Goal: Information Seeking & Learning: Learn about a topic

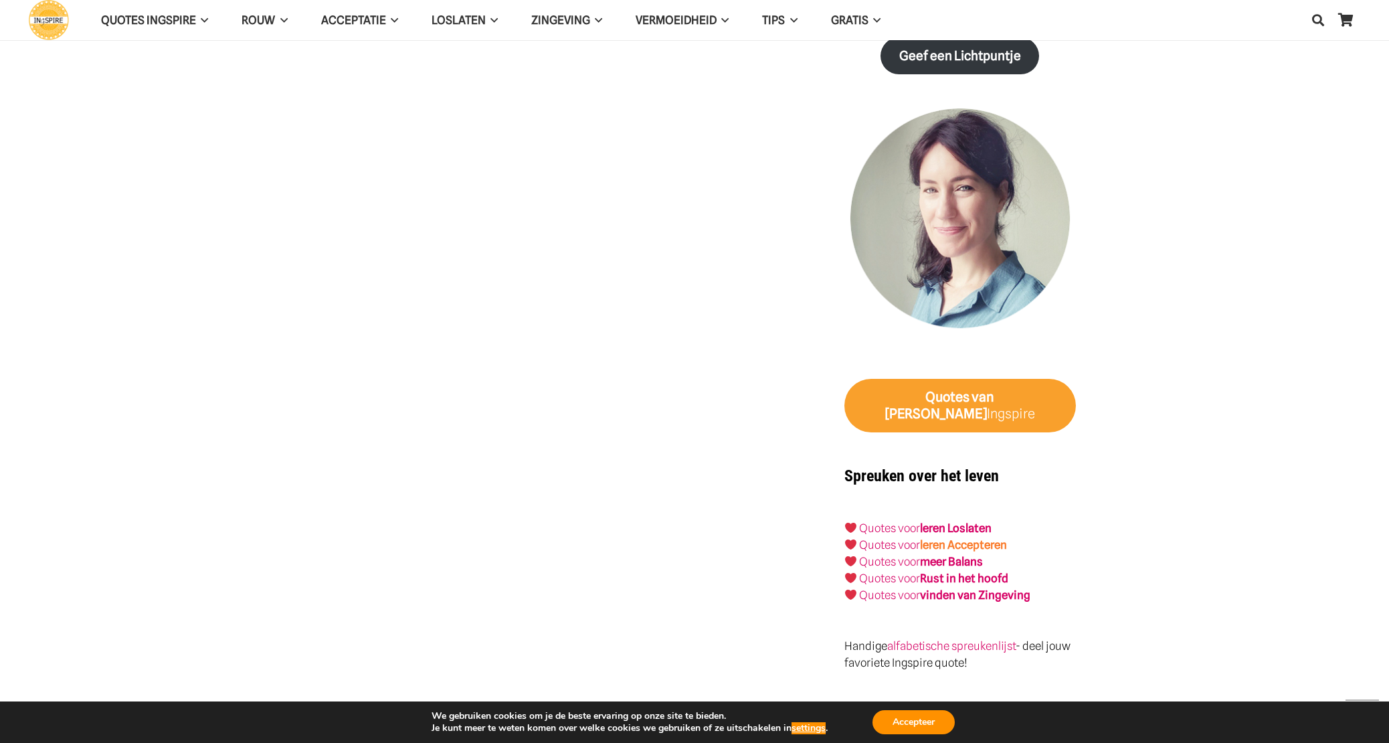
scroll to position [1166, 0]
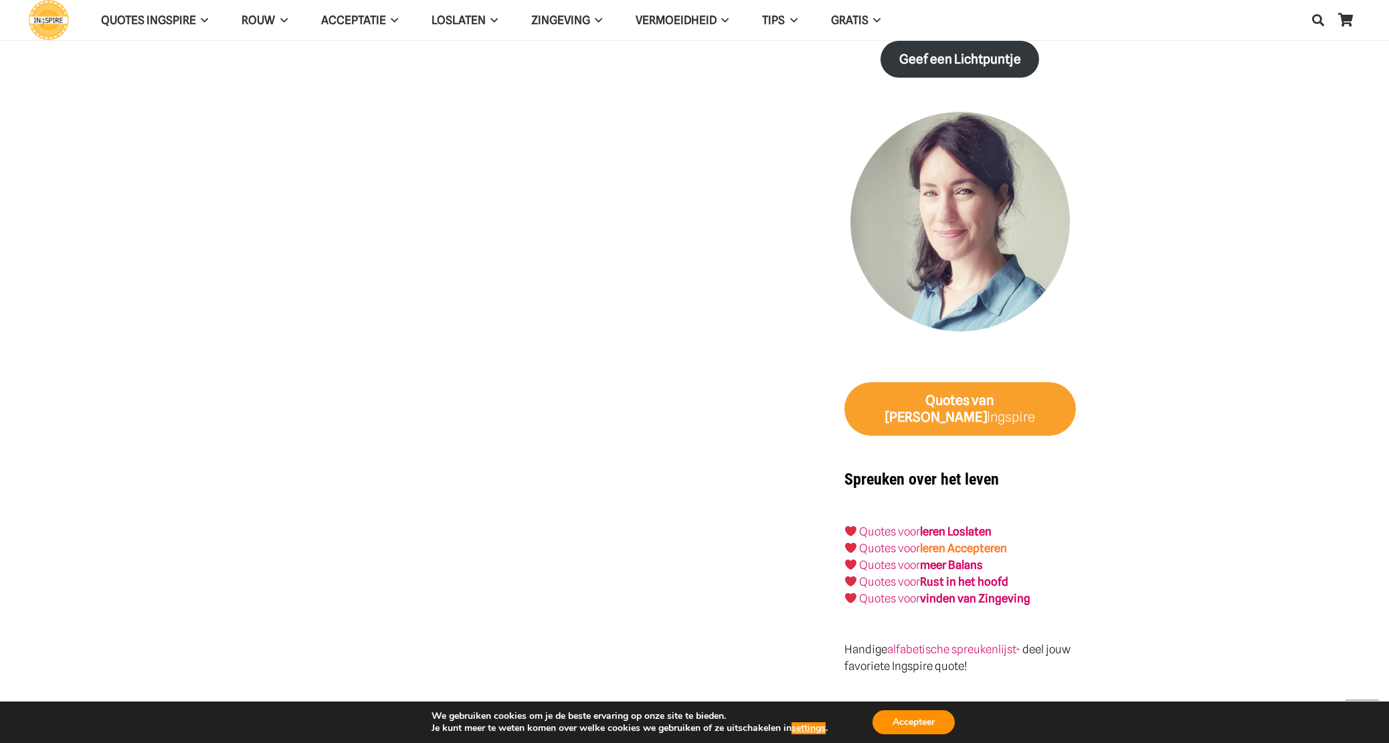
click at [952, 541] on link "leren Accepteren" at bounding box center [963, 547] width 87 height 13
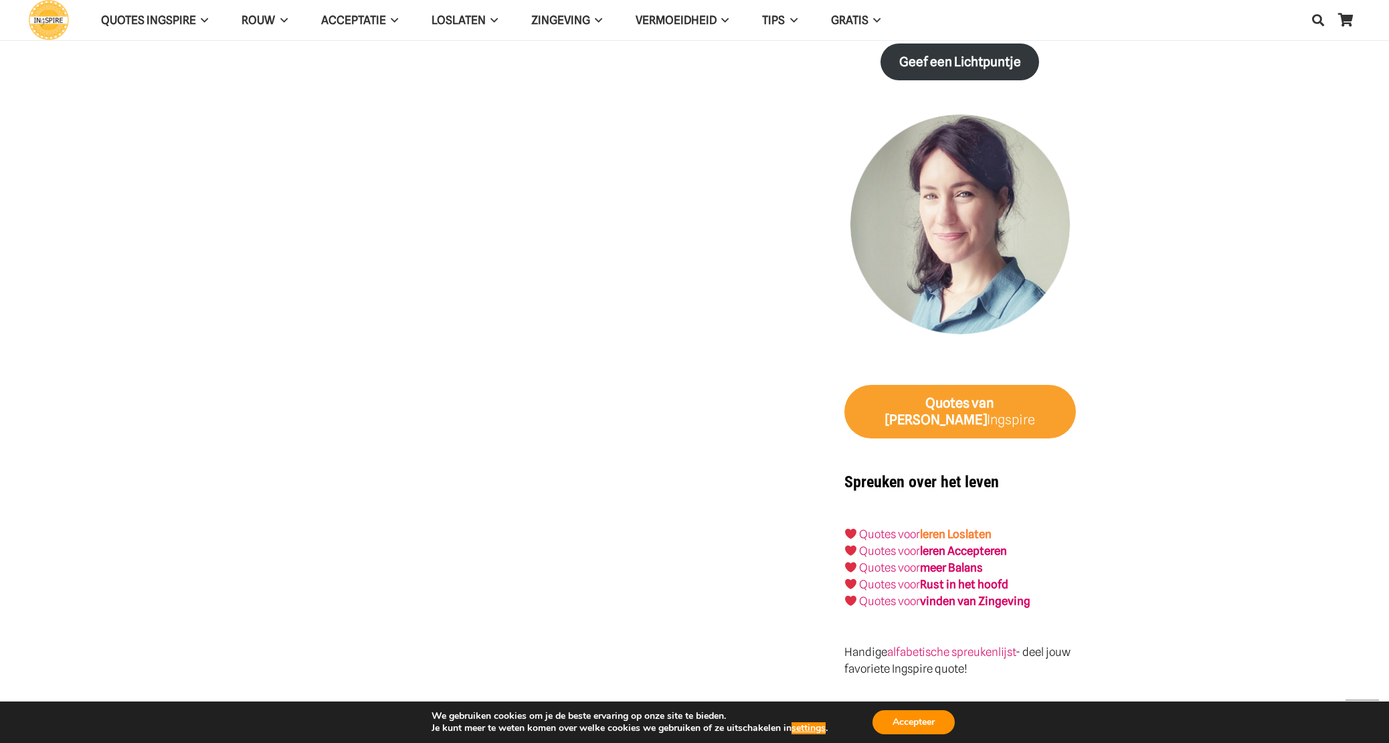
click at [975, 527] on link "leren Loslaten" at bounding box center [956, 533] width 72 height 13
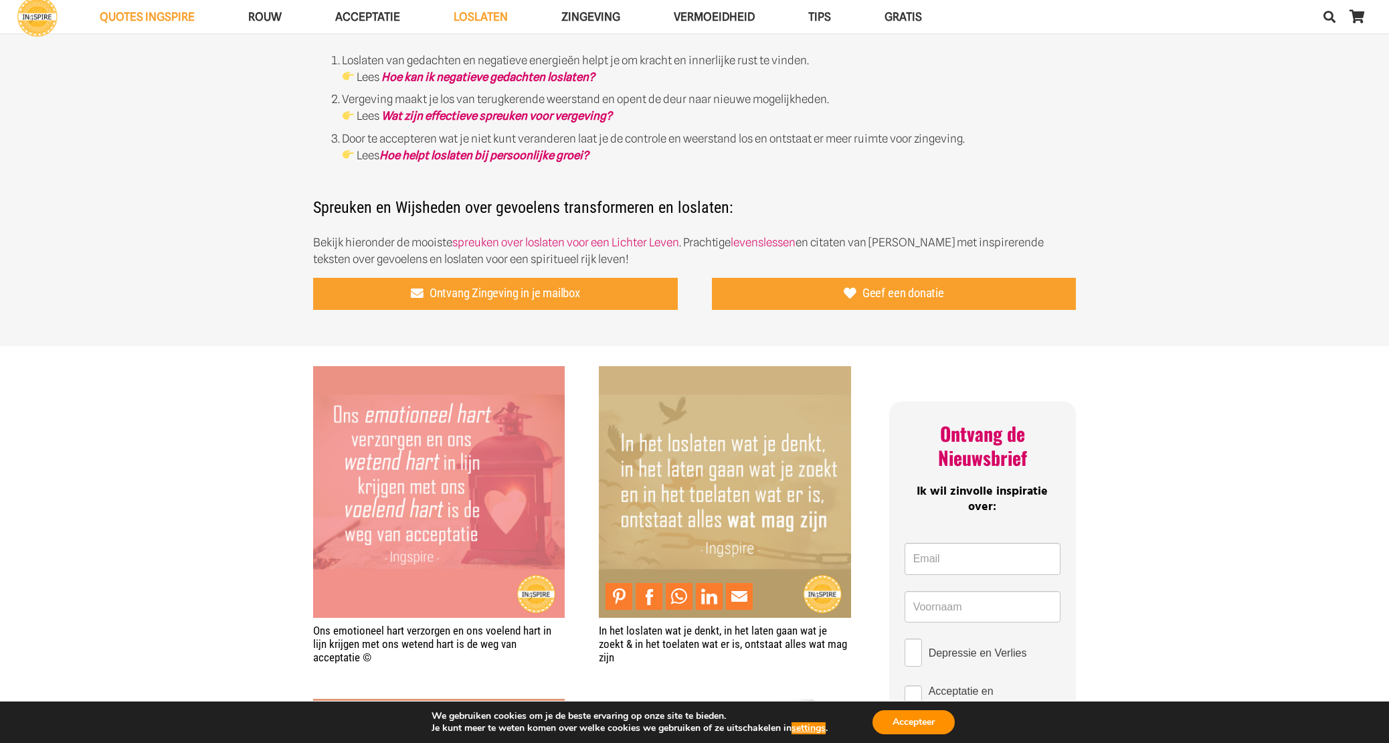
scroll to position [603, 0]
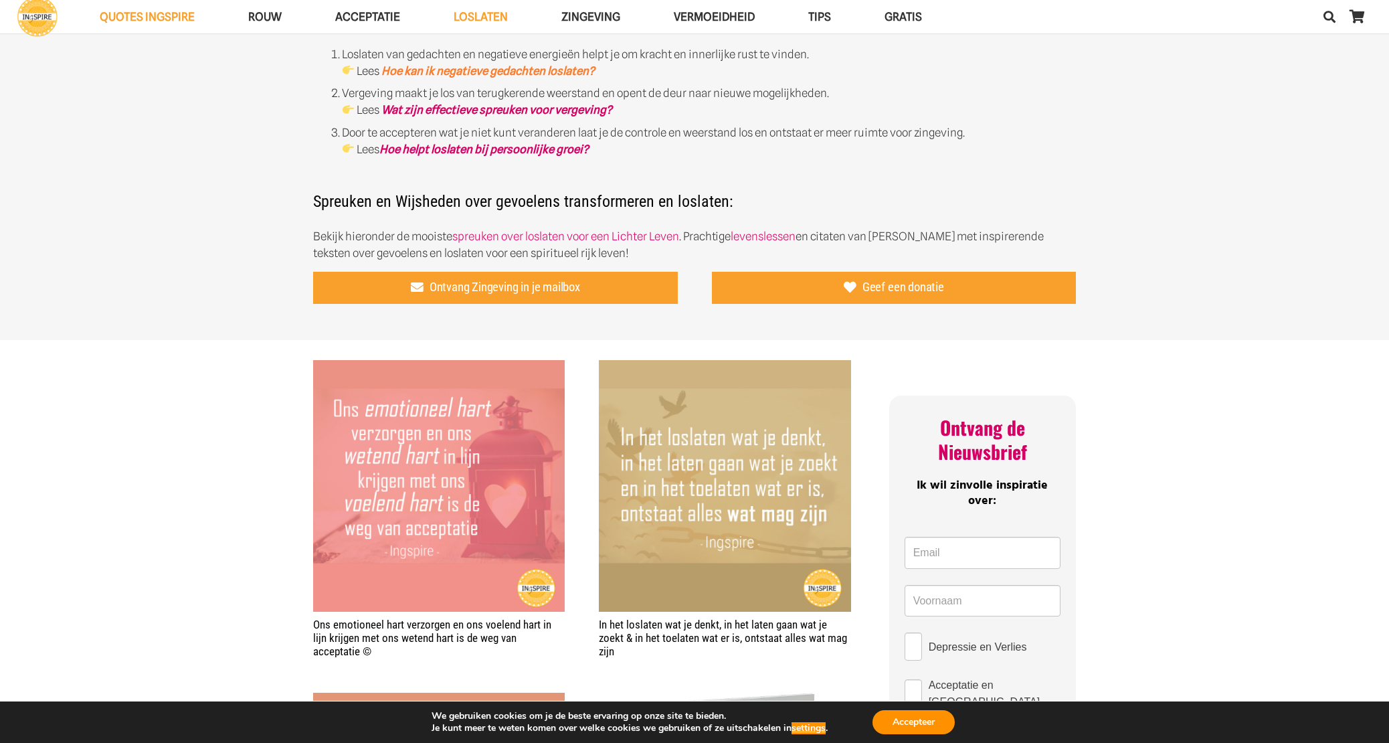
click at [570, 72] on link "Hoe kan ik negatieve gedachten loslaten?" at bounding box center [487, 70] width 213 height 13
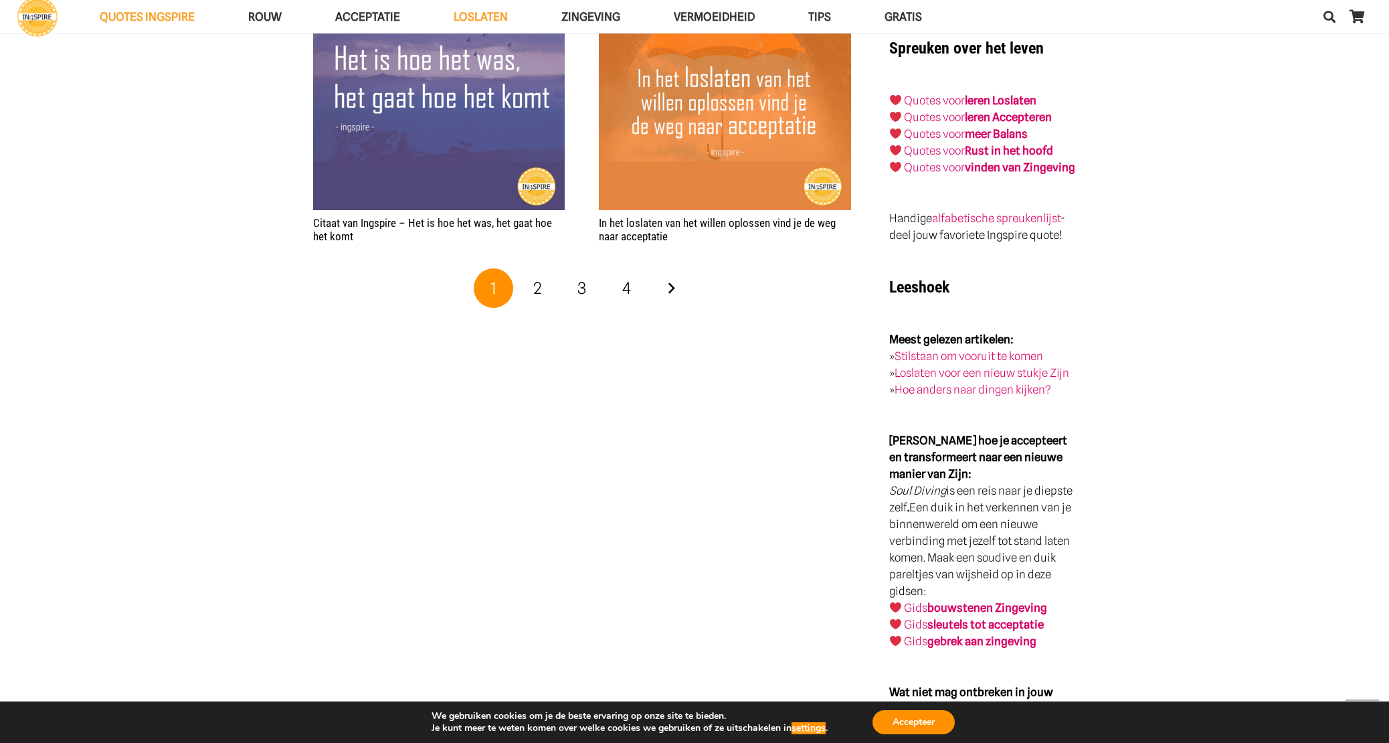
scroll to position [2588, 0]
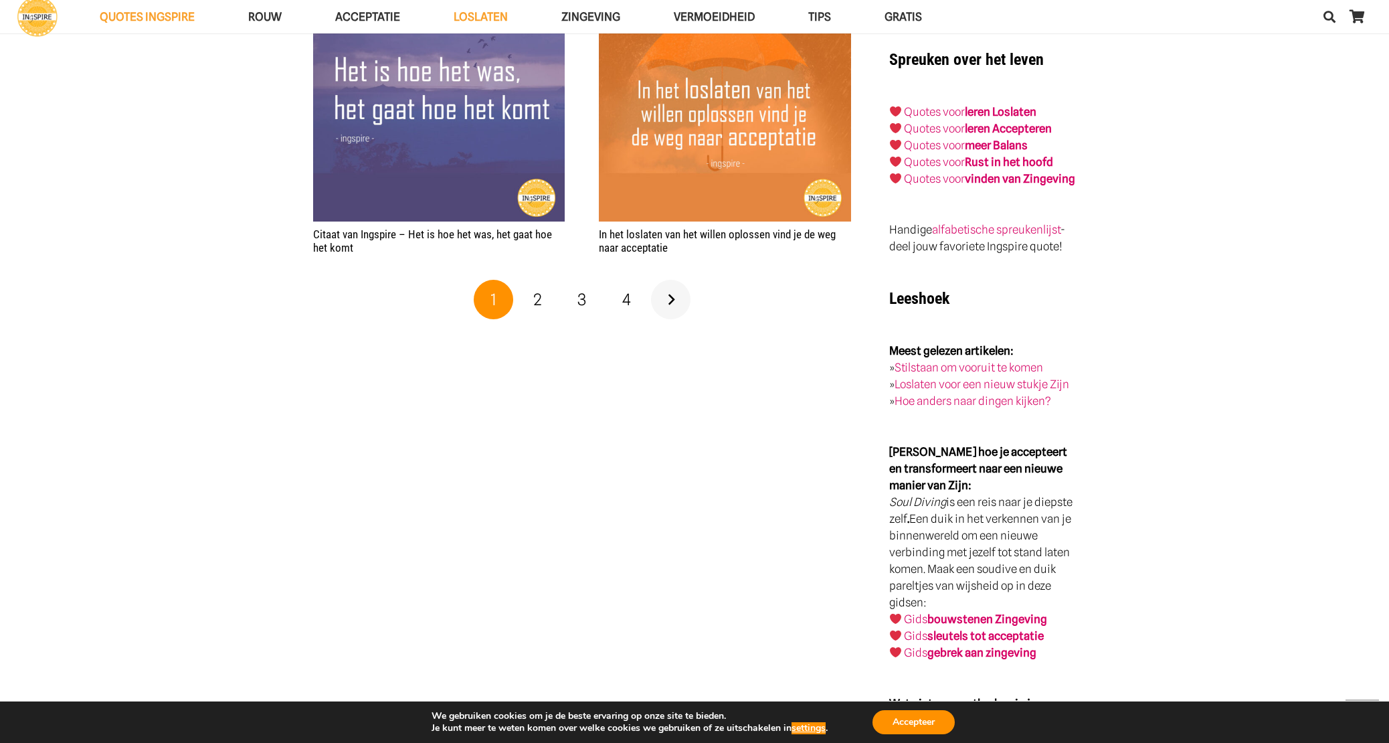
click at [664, 296] on link "Volgende" at bounding box center [671, 300] width 40 height 40
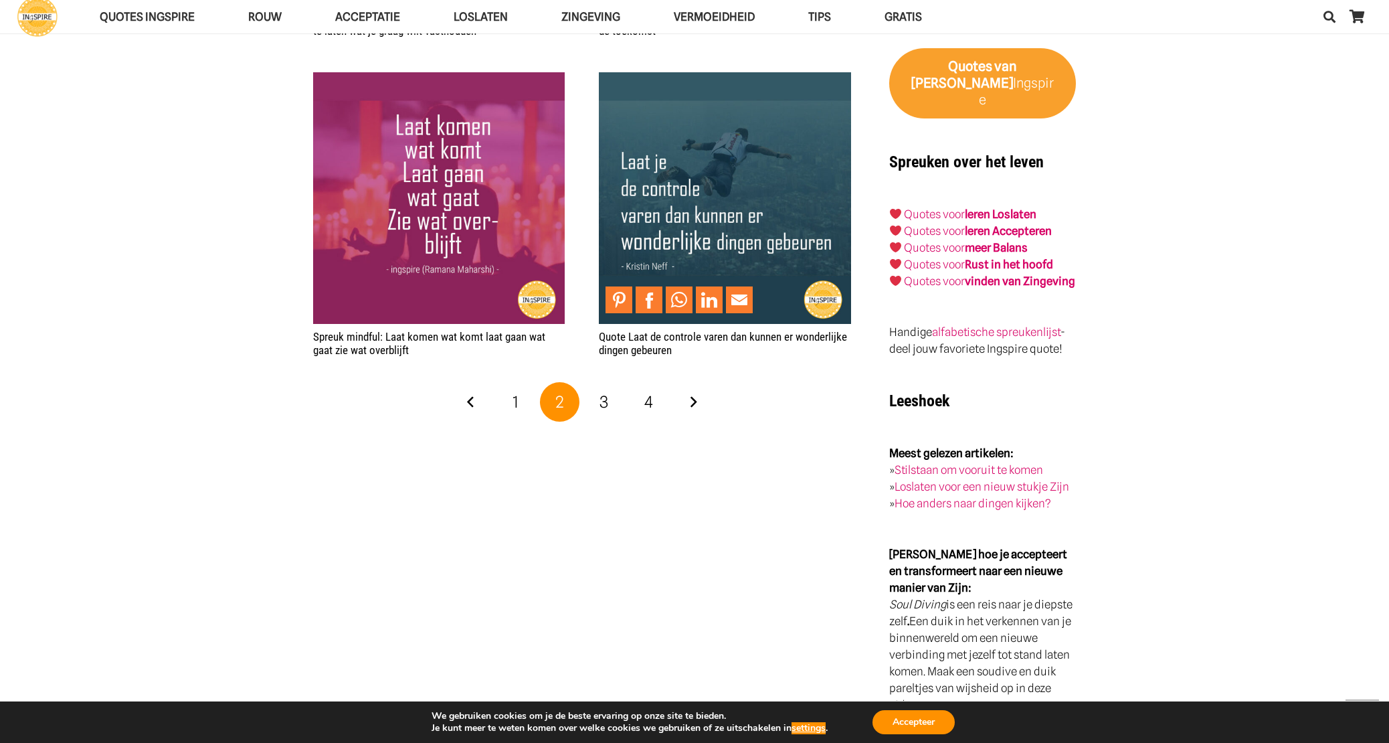
scroll to position [2608, 0]
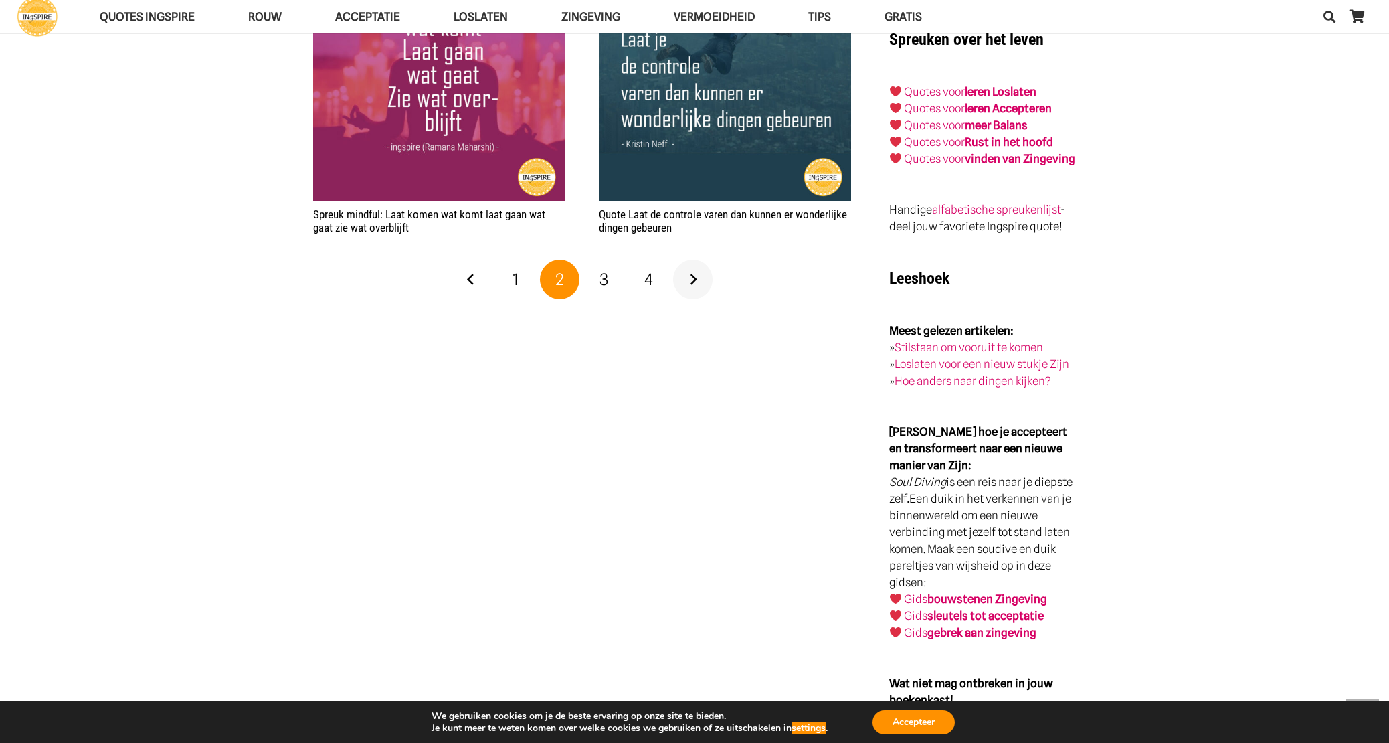
click at [693, 276] on link "Volgende" at bounding box center [693, 280] width 40 height 40
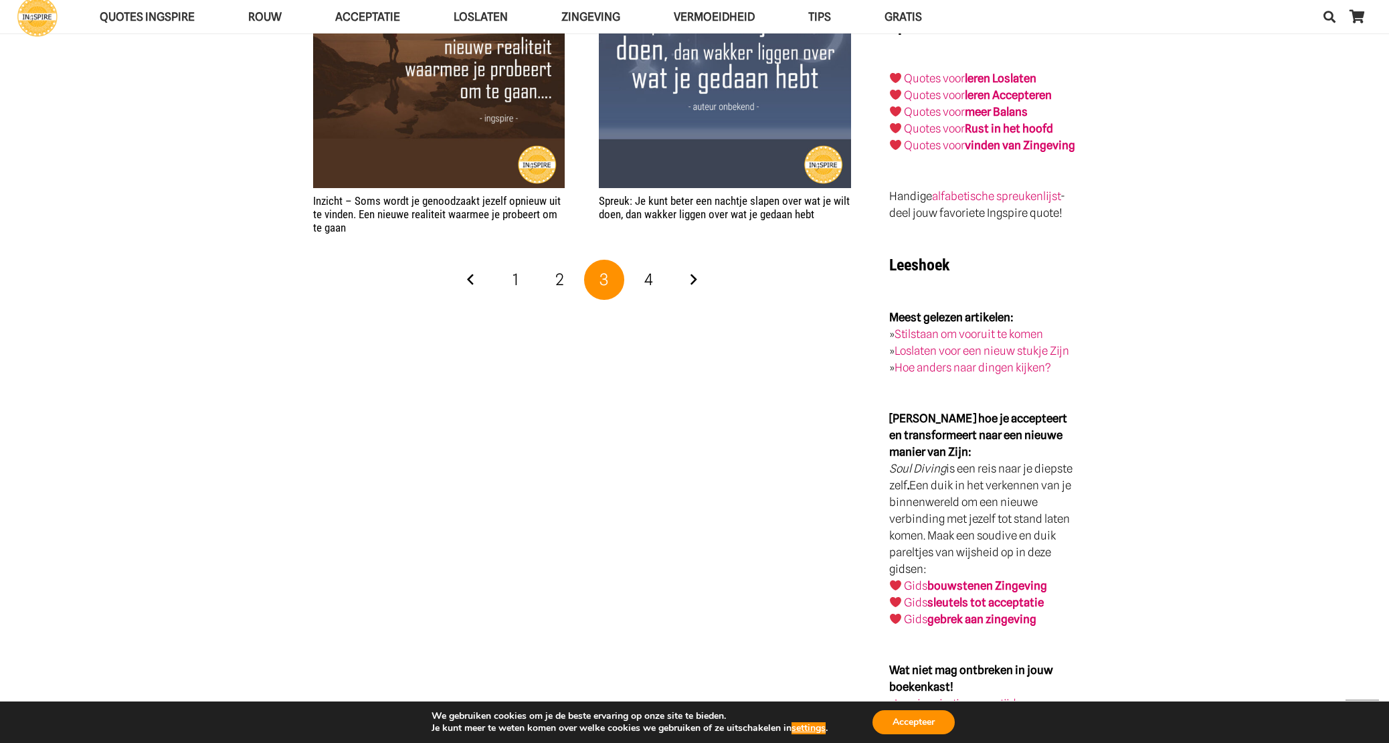
scroll to position [2635, 0]
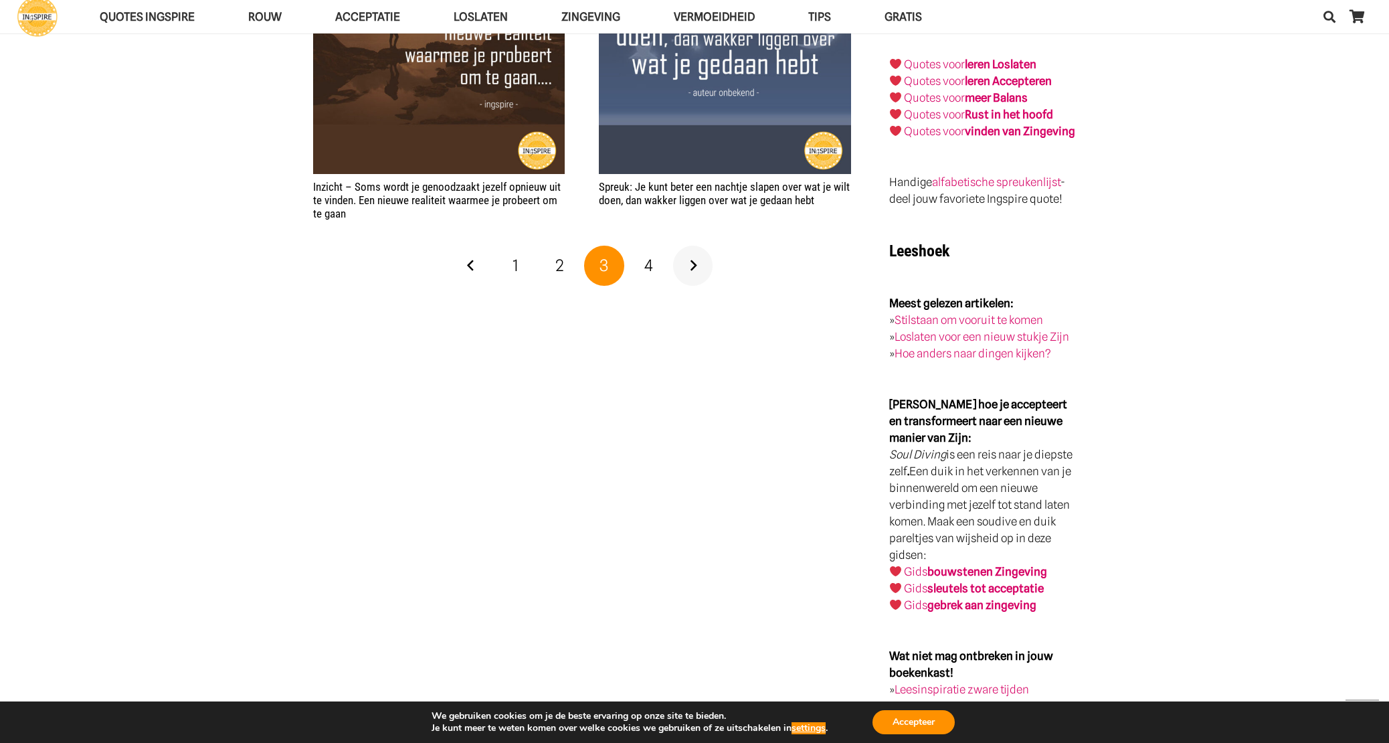
click at [703, 256] on link "Volgende" at bounding box center [693, 266] width 40 height 40
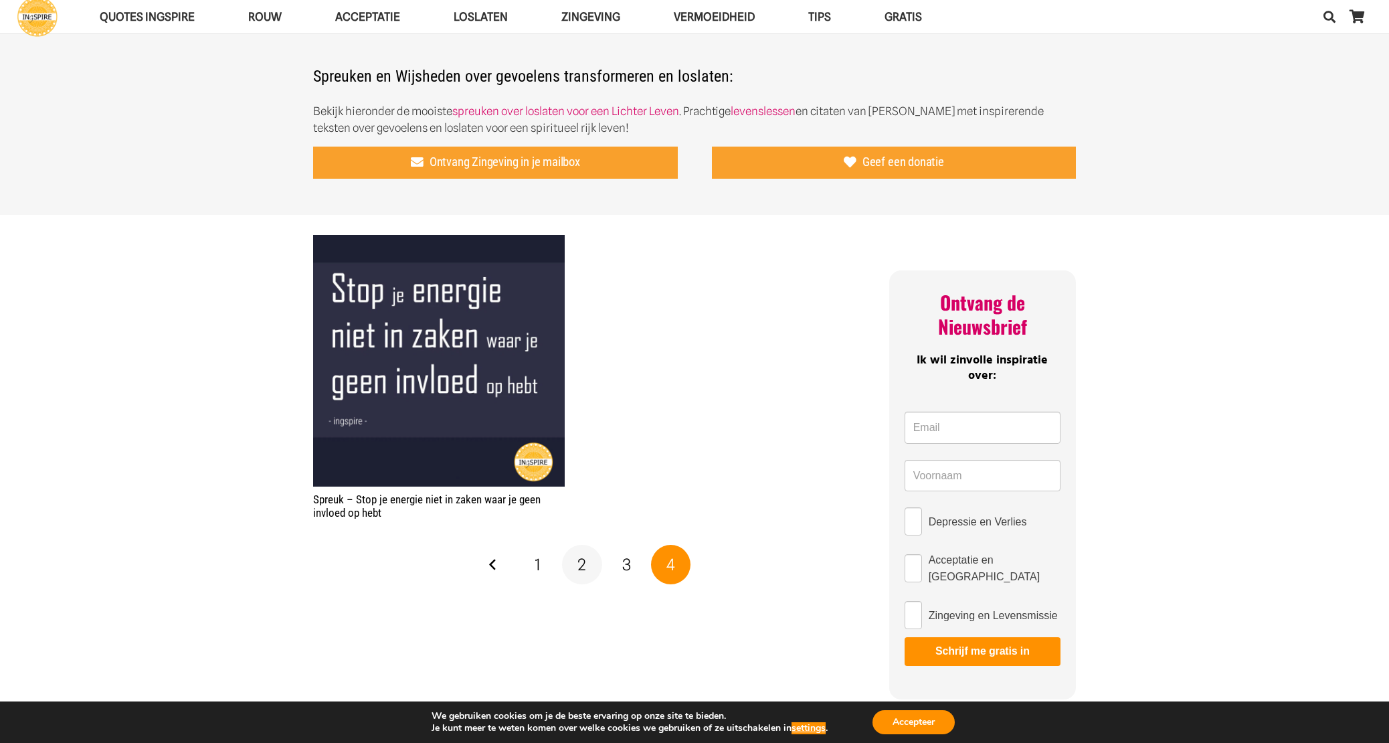
scroll to position [731, 0]
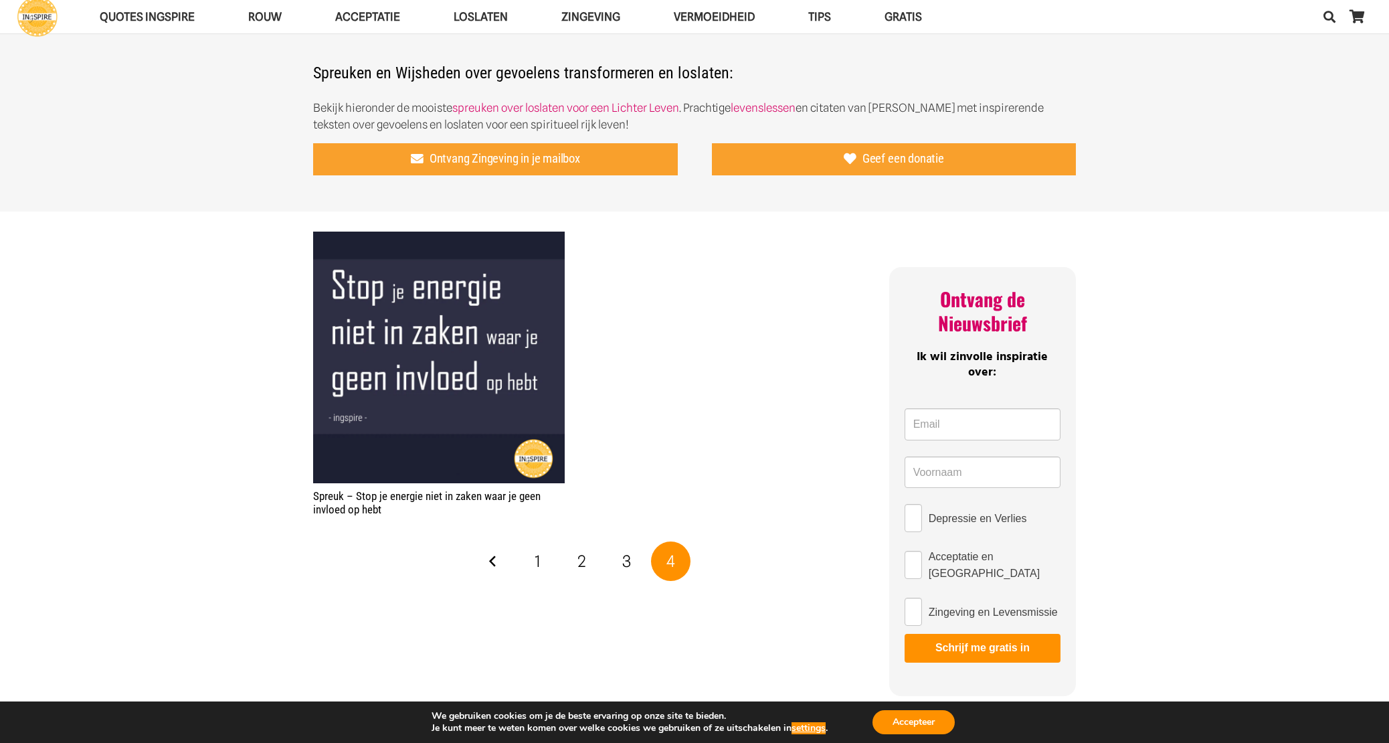
click at [474, 549] on div "Vorige 1 2 3 4" at bounding box center [582, 561] width 542 height 44
click at [492, 557] on link "Vorige" at bounding box center [494, 561] width 40 height 40
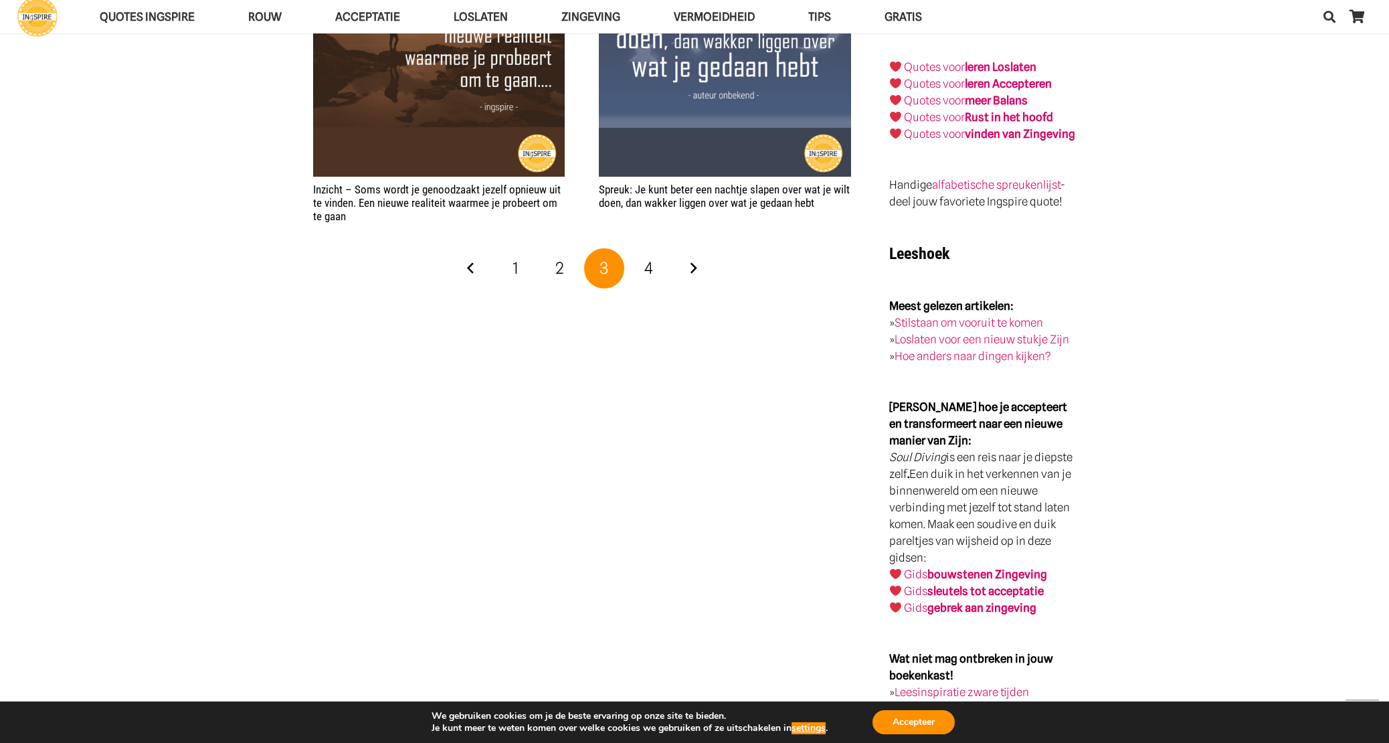
scroll to position [2572, 0]
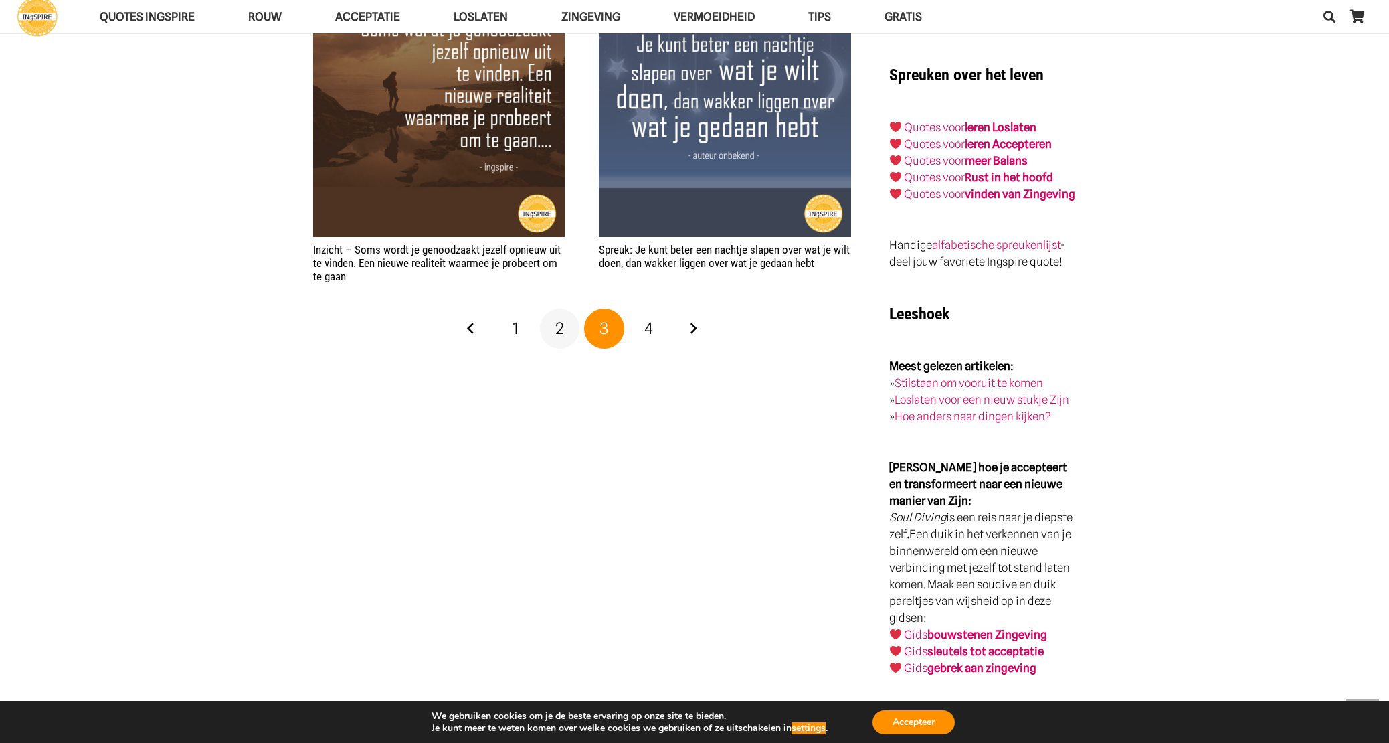
click at [551, 327] on link "2" at bounding box center [560, 328] width 40 height 40
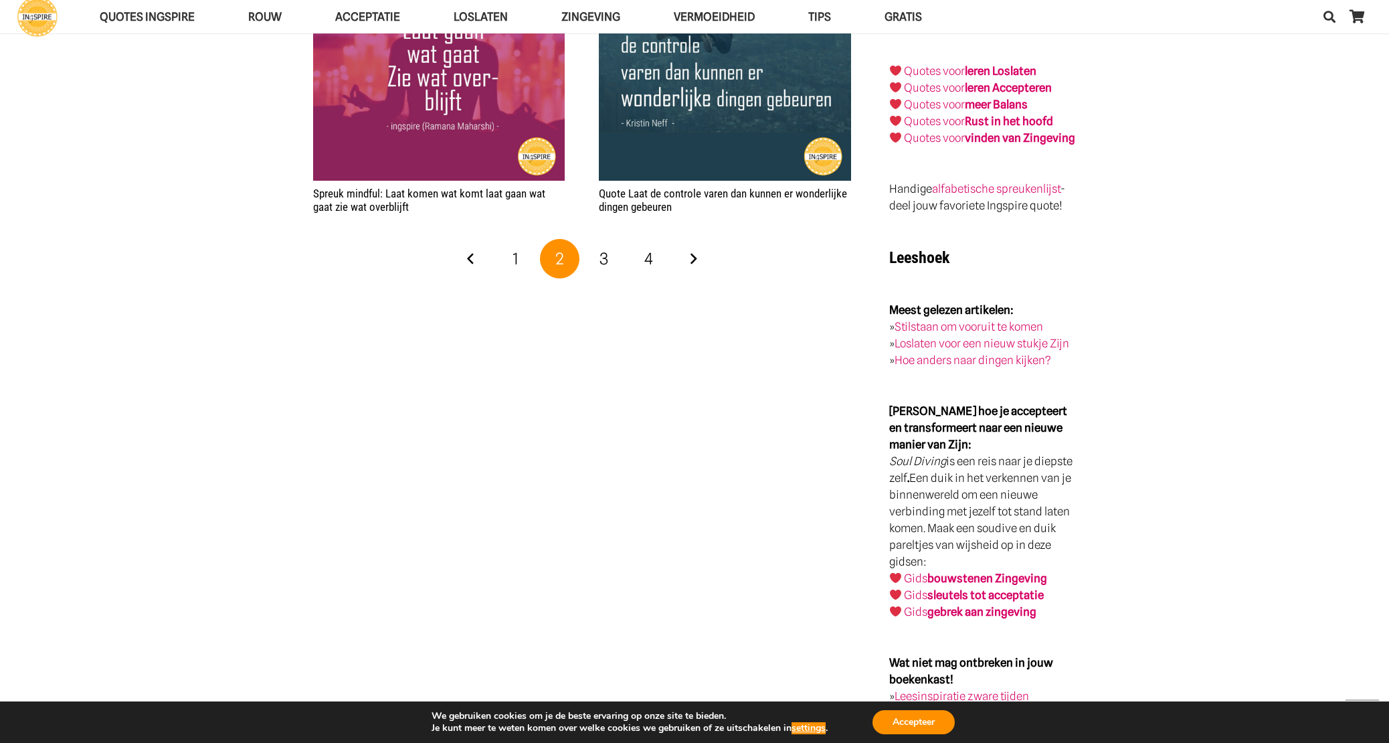
scroll to position [2685, 0]
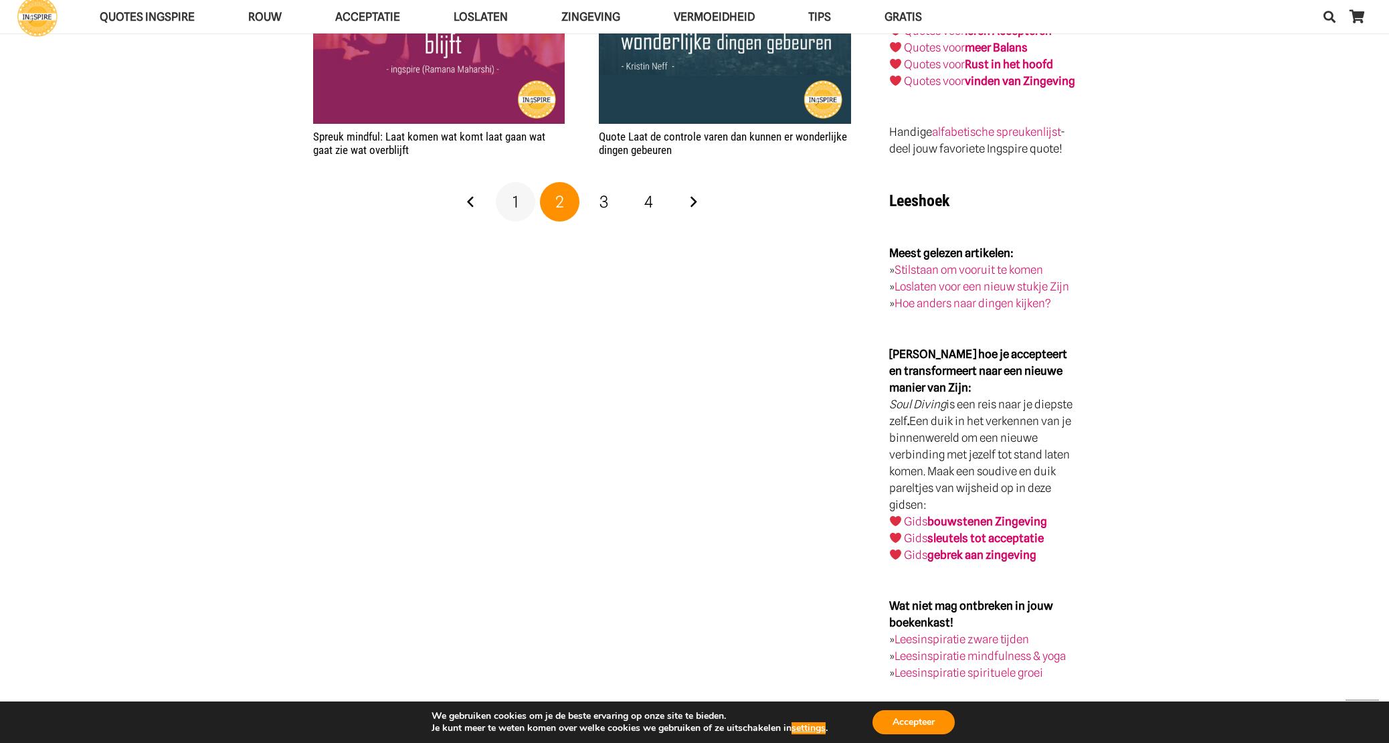
click at [521, 208] on link "1" at bounding box center [516, 202] width 40 height 40
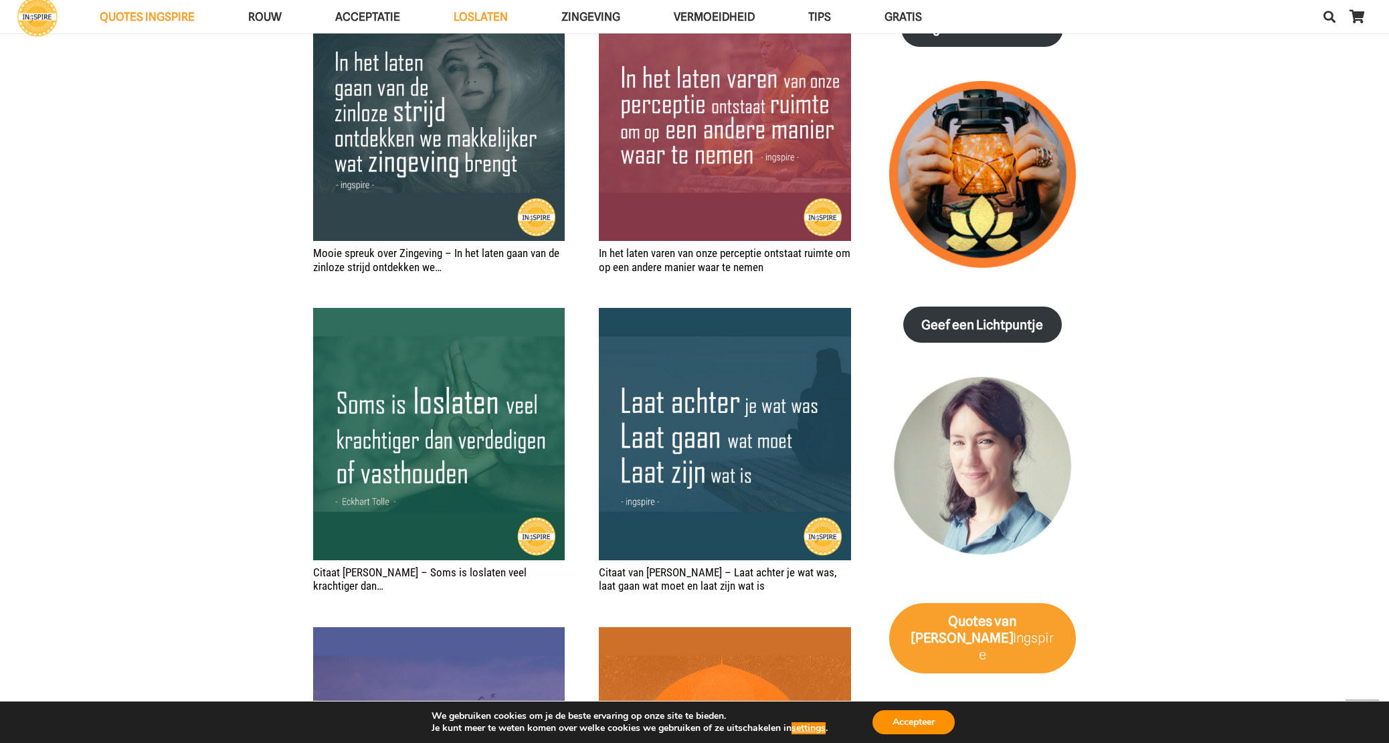
scroll to position [1928, 0]
